Goal: Task Accomplishment & Management: Use online tool/utility

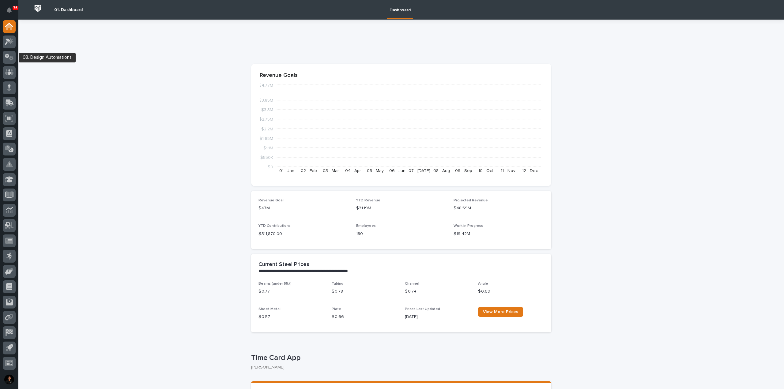
click at [10, 64] on div at bounding box center [9, 58] width 13 height 15
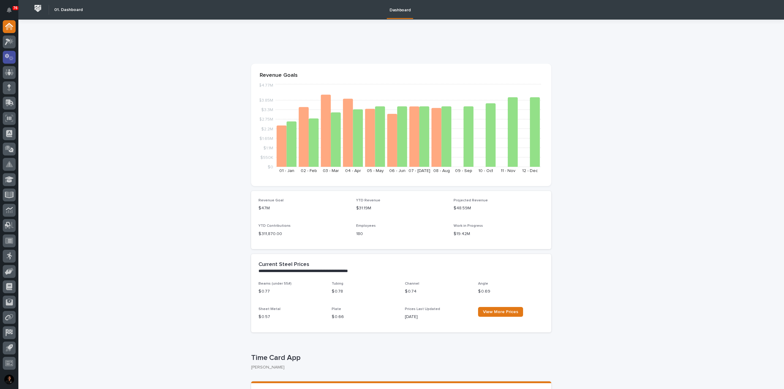
click at [11, 61] on div at bounding box center [9, 57] width 13 height 13
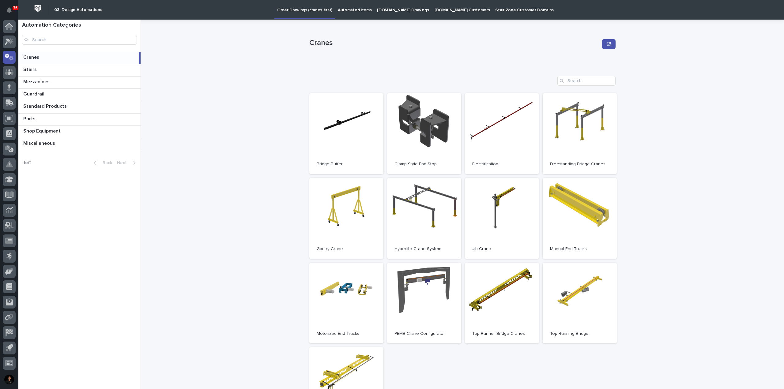
click at [351, 10] on p "Automated Items" at bounding box center [355, 6] width 34 height 13
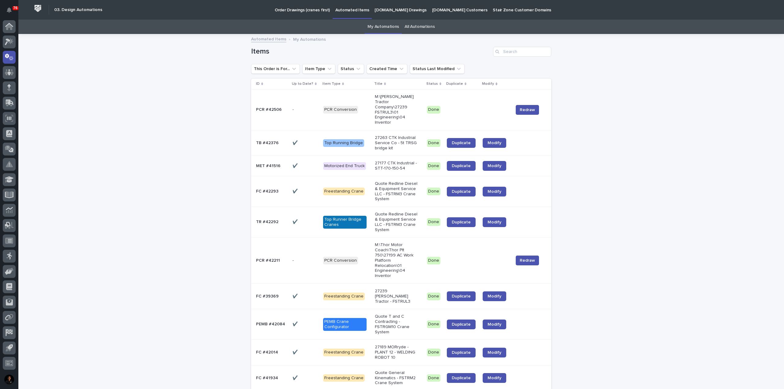
click at [422, 21] on link "All Automations" at bounding box center [420, 27] width 30 height 14
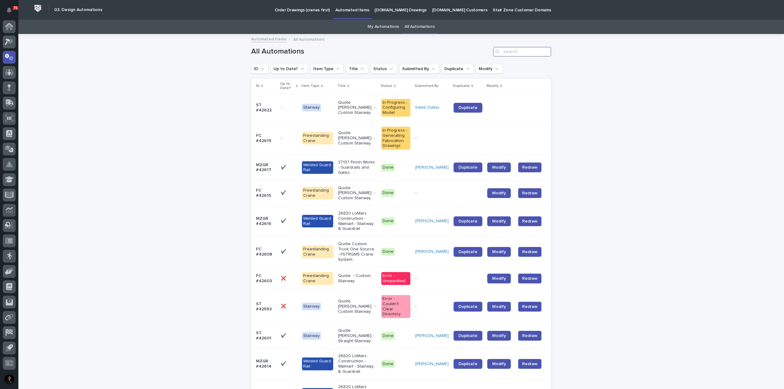
click at [509, 52] on input "Search" at bounding box center [522, 52] width 58 height 10
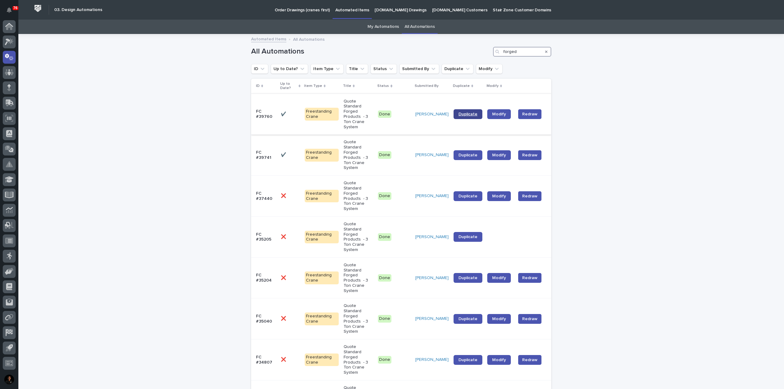
type input "forged"
click at [456, 109] on link "Duplicate" at bounding box center [468, 114] width 29 height 10
